Goal: Task Accomplishment & Management: Complete application form

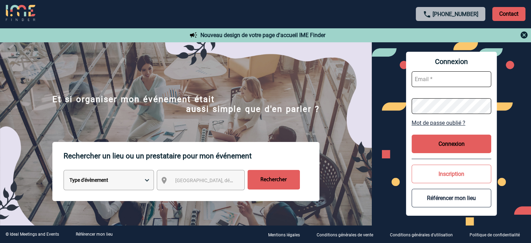
type input "cleborgne@ime-groupe.com"
click at [428, 147] on button "Connexion" at bounding box center [452, 144] width 80 height 19
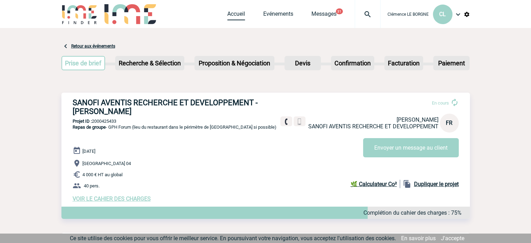
click at [234, 14] on link "Accueil" at bounding box center [236, 15] width 18 height 10
drag, startPoint x: 74, startPoint y: 102, endPoint x: 190, endPoint y: 116, distance: 116.9
click at [190, 116] on h3 "SANOFI AVENTIS RECHERCHE ET DEVELOPPEMENT - Frédérique ROLLET-GONNEL" at bounding box center [178, 106] width 210 height 17
copy h3 "SANOFI AVENTIS RECHERCHE ET DEVELOPPEMENT - Frédérique ROLLET-GONNEL"
drag, startPoint x: 73, startPoint y: 127, endPoint x: 279, endPoint y: 130, distance: 205.8
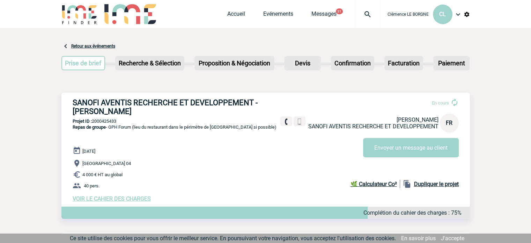
click at [277, 130] on span "Repas de groupe - GPH Forum (lieu du restaurant dans le périmètre de Notre Dame…" at bounding box center [175, 126] width 204 height 5
copy span "Repas de groupe - GPH Forum (lieu du restaurant dans le périmètre de Notre Dame…"
drag, startPoint x: 120, startPoint y: 121, endPoint x: 92, endPoint y: 121, distance: 28.6
click at [92, 121] on p "Projet ID : 2000425433" at bounding box center [265, 120] width 409 height 5
copy p "2000425433"
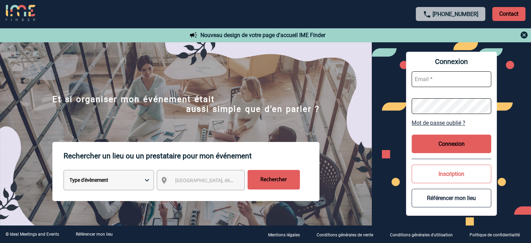
type input "cleborgne@ime-groupe.com"
click at [444, 148] on button "Connexion" at bounding box center [452, 144] width 80 height 19
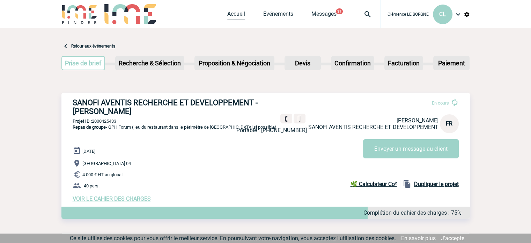
drag, startPoint x: 241, startPoint y: 13, endPoint x: 249, endPoint y: 13, distance: 7.7
click at [241, 13] on link "Accueil" at bounding box center [236, 15] width 18 height 10
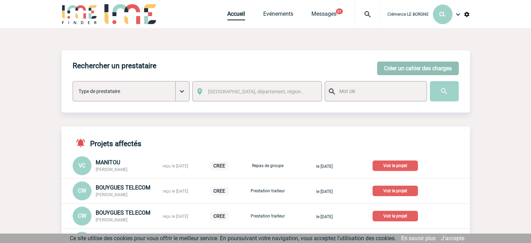
click at [398, 68] on button "Créer un cahier des charges" at bounding box center [418, 68] width 82 height 14
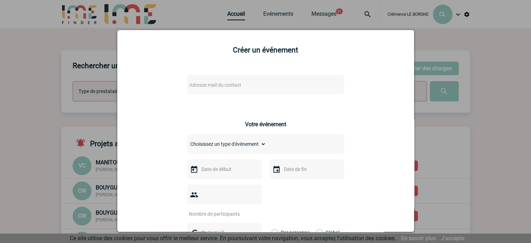
click at [249, 91] on div "Adresse mail du contact" at bounding box center [265, 85] width 157 height 20
click at [246, 89] on span "Adresse mail du contact" at bounding box center [248, 85] width 122 height 10
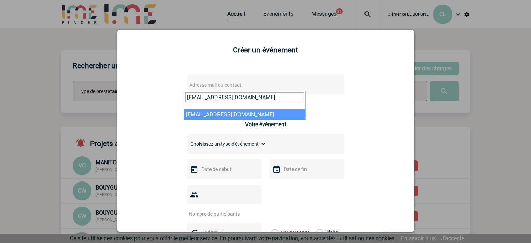
type input "v.jouand@manitou-group.com"
select select "130279"
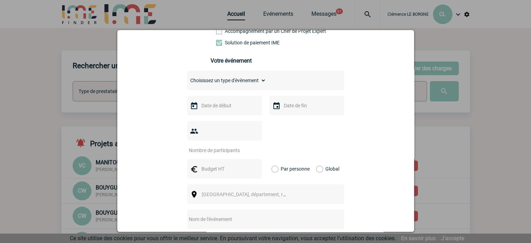
scroll to position [140, 0]
click at [226, 78] on select "Choisissez un type d'évènement Séminaire avec nuitée Séminaire sans nuitée Repa…" at bounding box center [226, 79] width 79 height 10
select select "1"
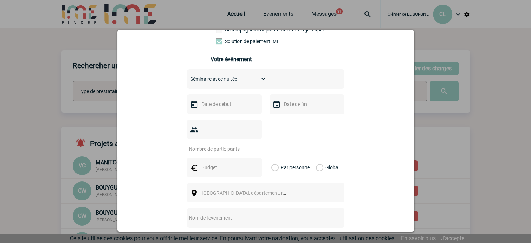
click at [187, 76] on select "Choisissez un type d'évènement Séminaire avec nuitée Séminaire sans nuitée Repa…" at bounding box center [226, 79] width 79 height 10
click at [227, 108] on input "text" at bounding box center [224, 104] width 48 height 9
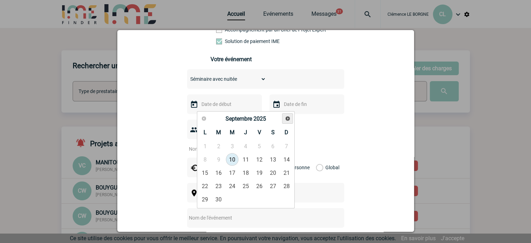
click at [292, 117] on link "Suivant" at bounding box center [287, 118] width 11 height 11
click at [287, 118] on span "Suivant" at bounding box center [288, 119] width 6 height 6
click at [286, 121] on link "Suivant" at bounding box center [287, 118] width 11 height 11
click at [287, 119] on span "Suivant" at bounding box center [288, 119] width 6 height 6
click at [209, 199] on link "26" at bounding box center [205, 199] width 13 height 13
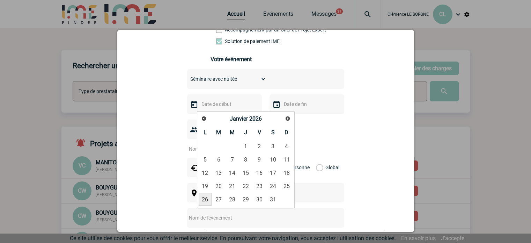
type input "26-01-2026"
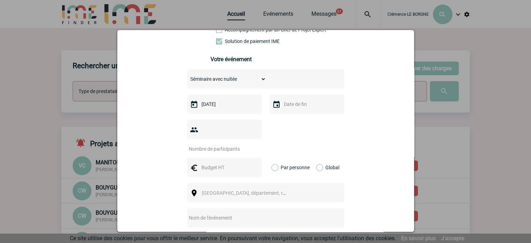
click at [293, 107] on input "text" at bounding box center [306, 104] width 48 height 9
click at [303, 198] on link "27" at bounding box center [301, 199] width 13 height 13
type input "27-01-2026"
click at [217, 144] on input "number" at bounding box center [220, 148] width 66 height 9
type input "80"
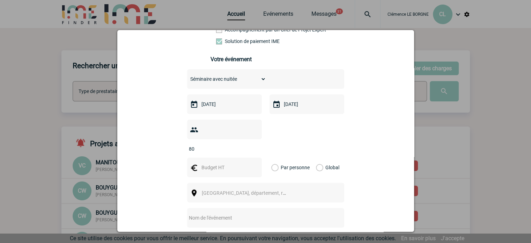
click at [220, 163] on input "text" at bounding box center [224, 167] width 48 height 9
type input "24000"
click at [319, 158] on label "Global" at bounding box center [318, 168] width 5 height 20
click at [0, 0] on input "Global" at bounding box center [0, 0] width 0 height 0
click at [264, 188] on span "Ville, département, région..." at bounding box center [247, 193] width 96 height 10
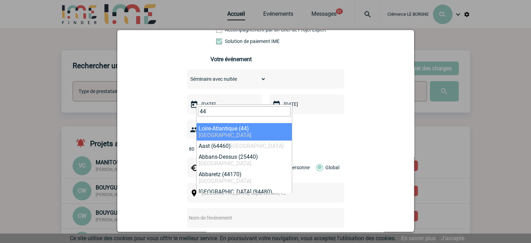
type input "44"
select select "5139"
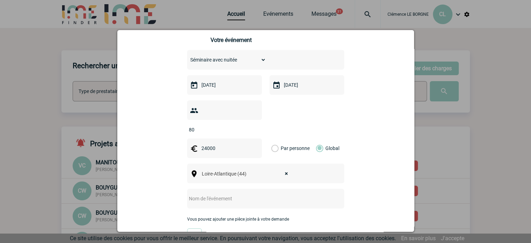
scroll to position [210, 0]
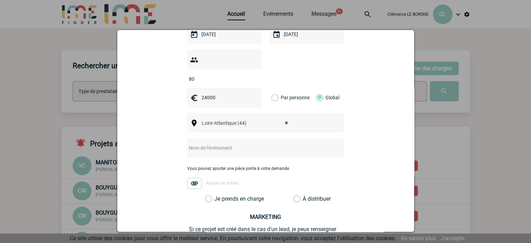
click at [234, 143] on input "text" at bounding box center [256, 147] width 139 height 9
paste input "réunion concessionnaires France"
type input "Séminaire - réunion concessionnaires France"
click at [217, 195] on label "Je prends en charge" at bounding box center [211, 198] width 12 height 7
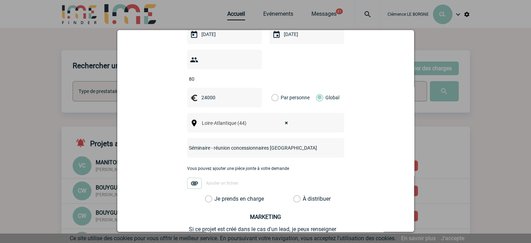
click at [0, 0] on input "Je prends en charge" at bounding box center [0, 0] width 0 height 0
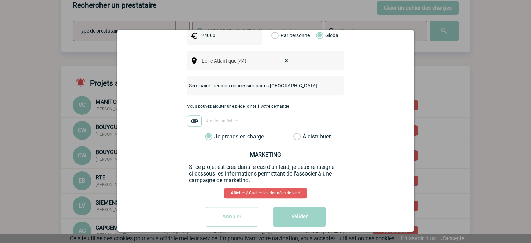
scroll to position [105, 0]
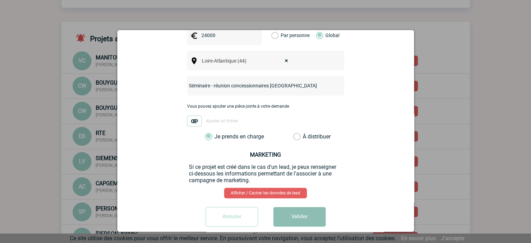
click at [288, 207] on button "Valider" at bounding box center [300, 217] width 52 height 20
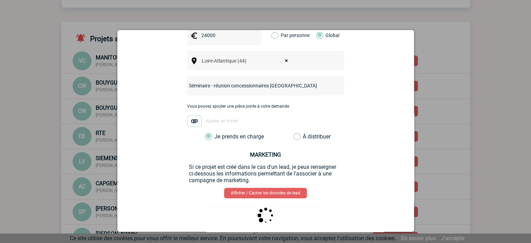
scroll to position [0, 0]
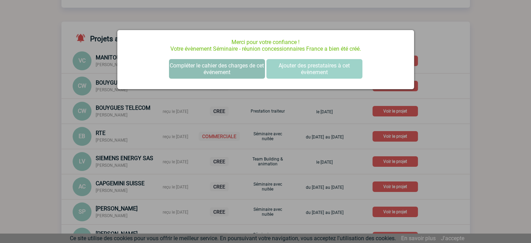
click at [239, 67] on button "Compléter le cahier des charges de cet événement" at bounding box center [217, 69] width 96 height 20
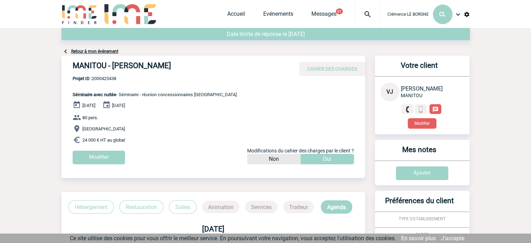
drag, startPoint x: 74, startPoint y: 66, endPoint x: 183, endPoint y: 73, distance: 109.2
click at [183, 74] on div "MANITOU - [PERSON_NAME] CAHIER DES CHARGES" at bounding box center [213, 66] width 304 height 20
copy h4 "MANITOU - [PERSON_NAME]"
drag, startPoint x: 93, startPoint y: 79, endPoint x: 130, endPoint y: 80, distance: 37.7
click at [130, 80] on span "Projet ID : 2000425438" at bounding box center [155, 78] width 164 height 5
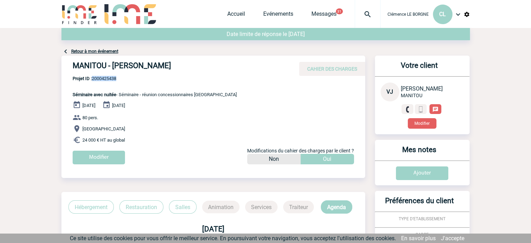
copy span "2000425438"
drag, startPoint x: 70, startPoint y: 92, endPoint x: 217, endPoint y: 92, distance: 146.7
click at [217, 92] on div "MANITOU - [PERSON_NAME] CAHIER DES CHARGES MANITOU - [PERSON_NAME] - Séminaire …" at bounding box center [213, 113] width 304 height 114
copy span "Séminaire avec nuitée - Séminaire - réunion concessionnaires [GEOGRAPHIC_DATA]"
